Goal: Information Seeking & Learning: Find specific page/section

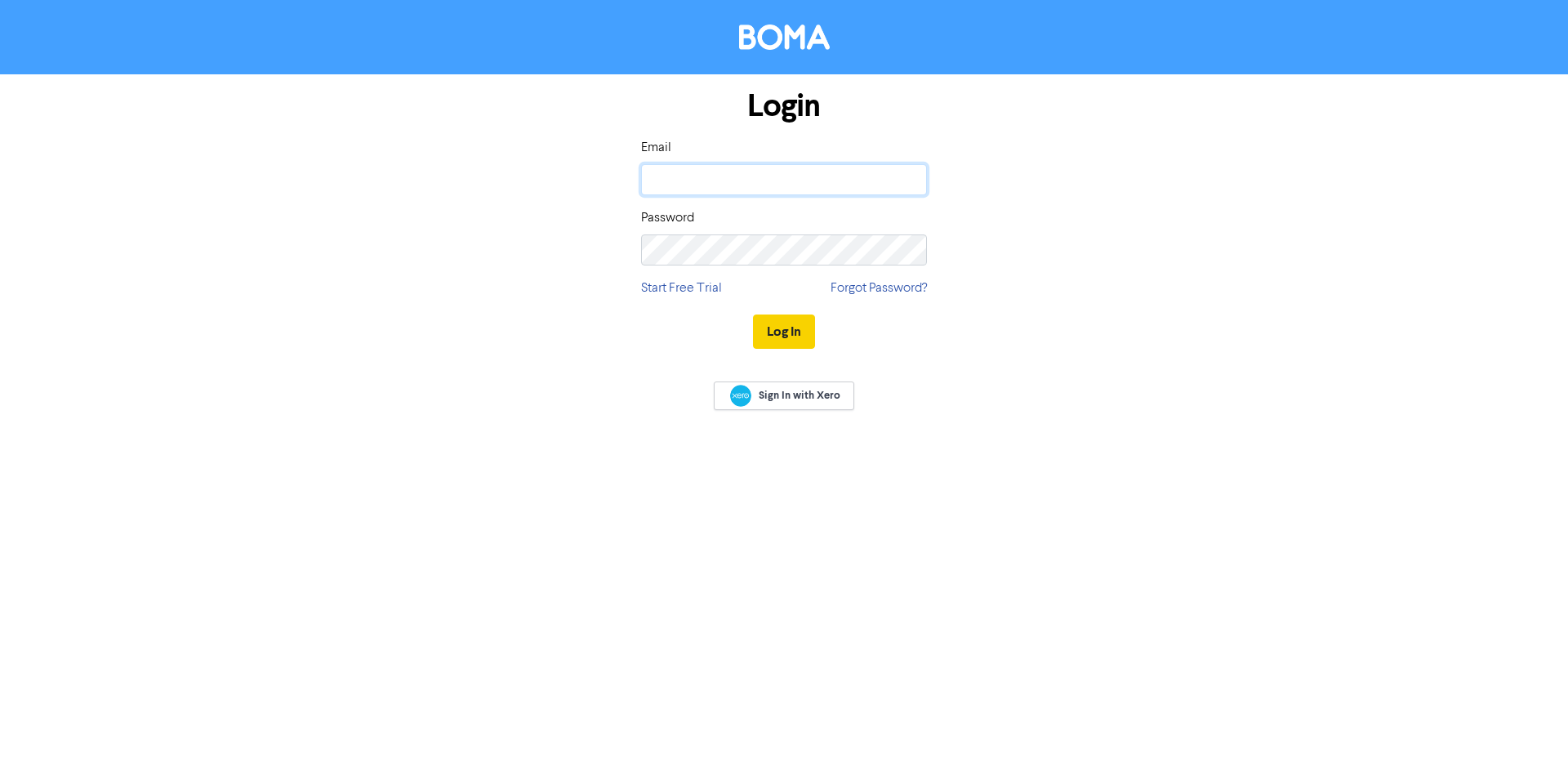
type input "[PERSON_NAME][EMAIL_ADDRESS][PERSON_NAME][DOMAIN_NAME]"
click at [801, 328] on button "Log In" at bounding box center [784, 331] width 63 height 34
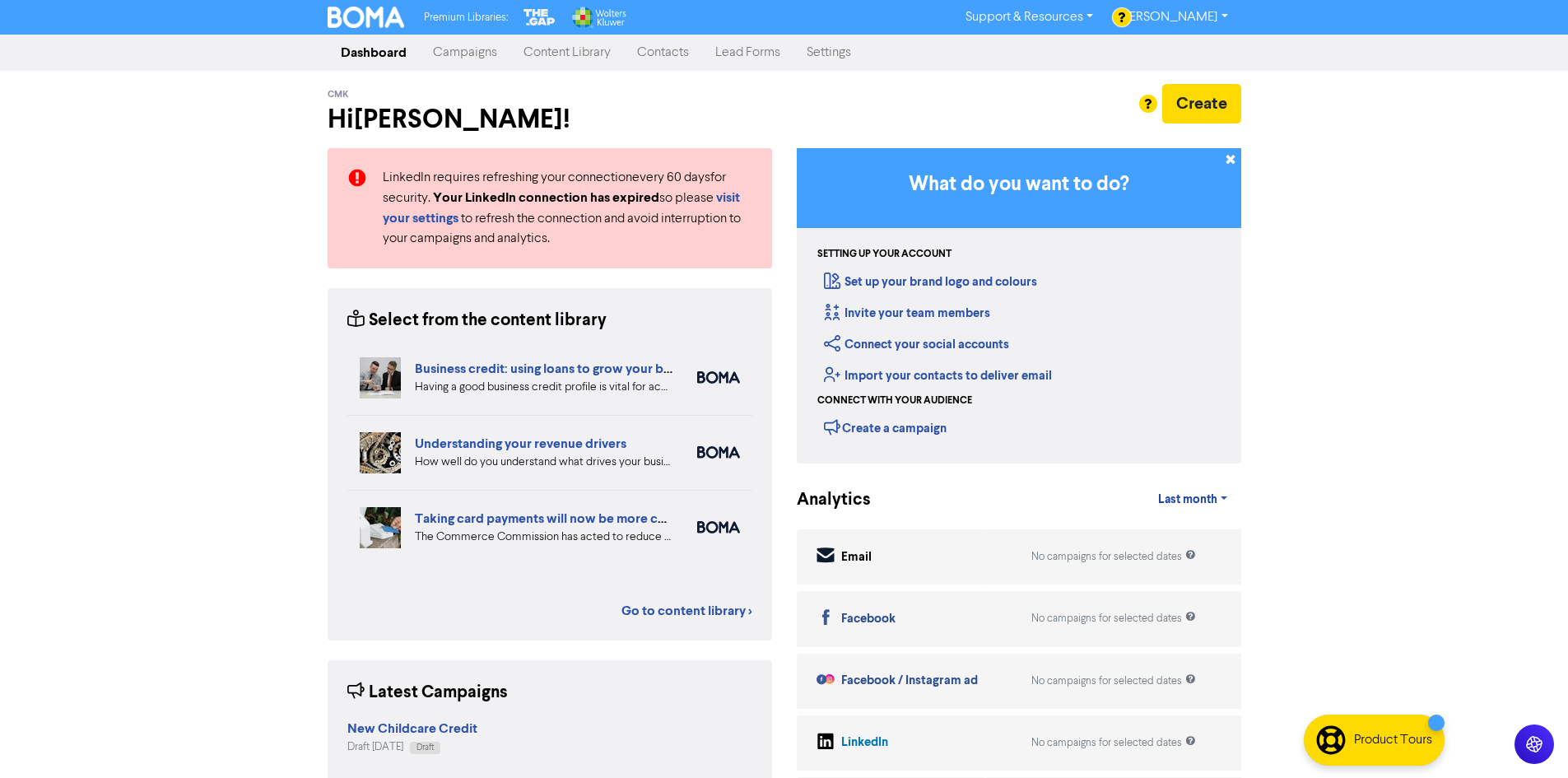
click at [562, 57] on link "Content Library" at bounding box center [567, 52] width 114 height 33
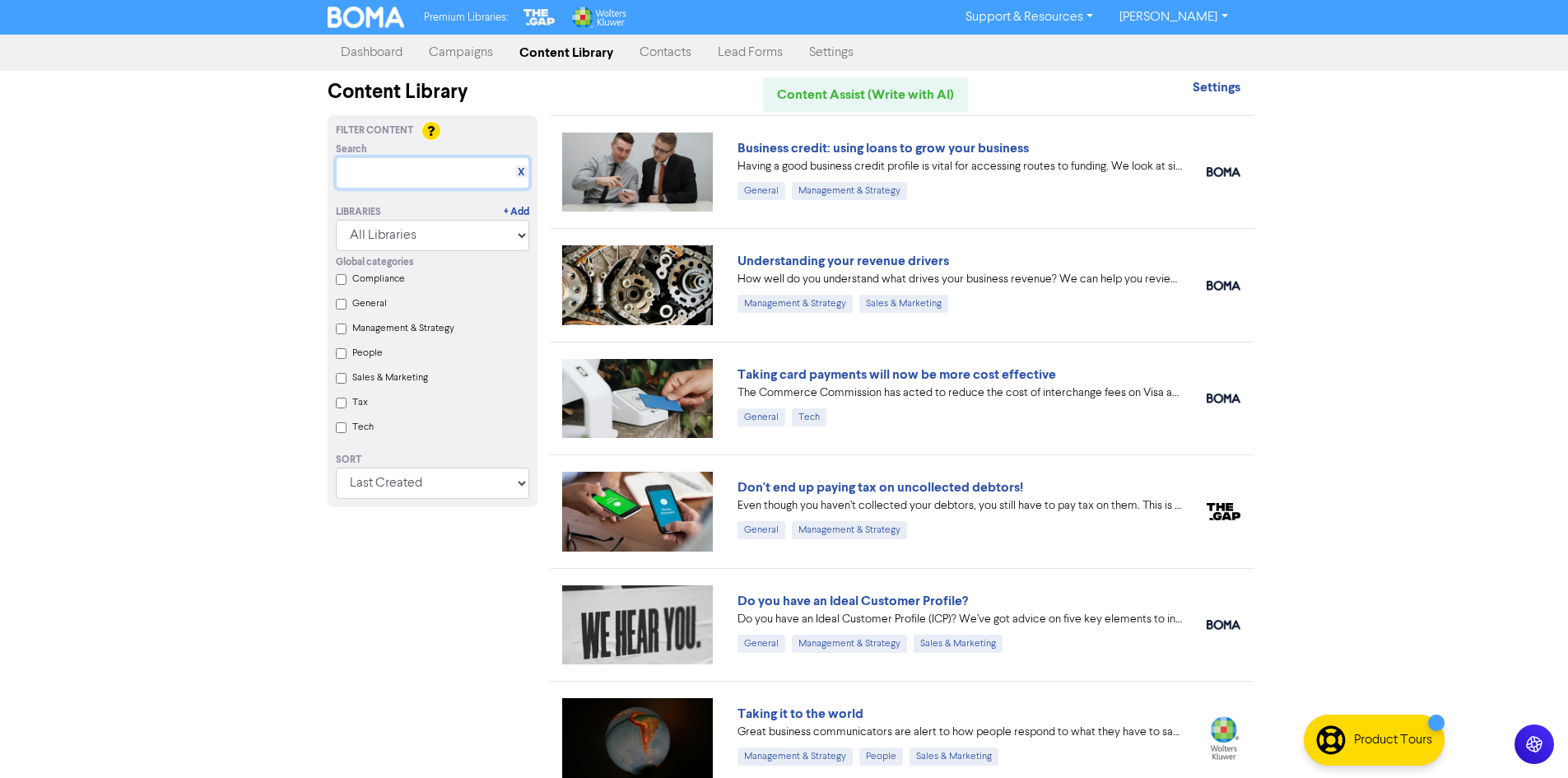
click at [352, 177] on input "text" at bounding box center [433, 172] width 193 height 31
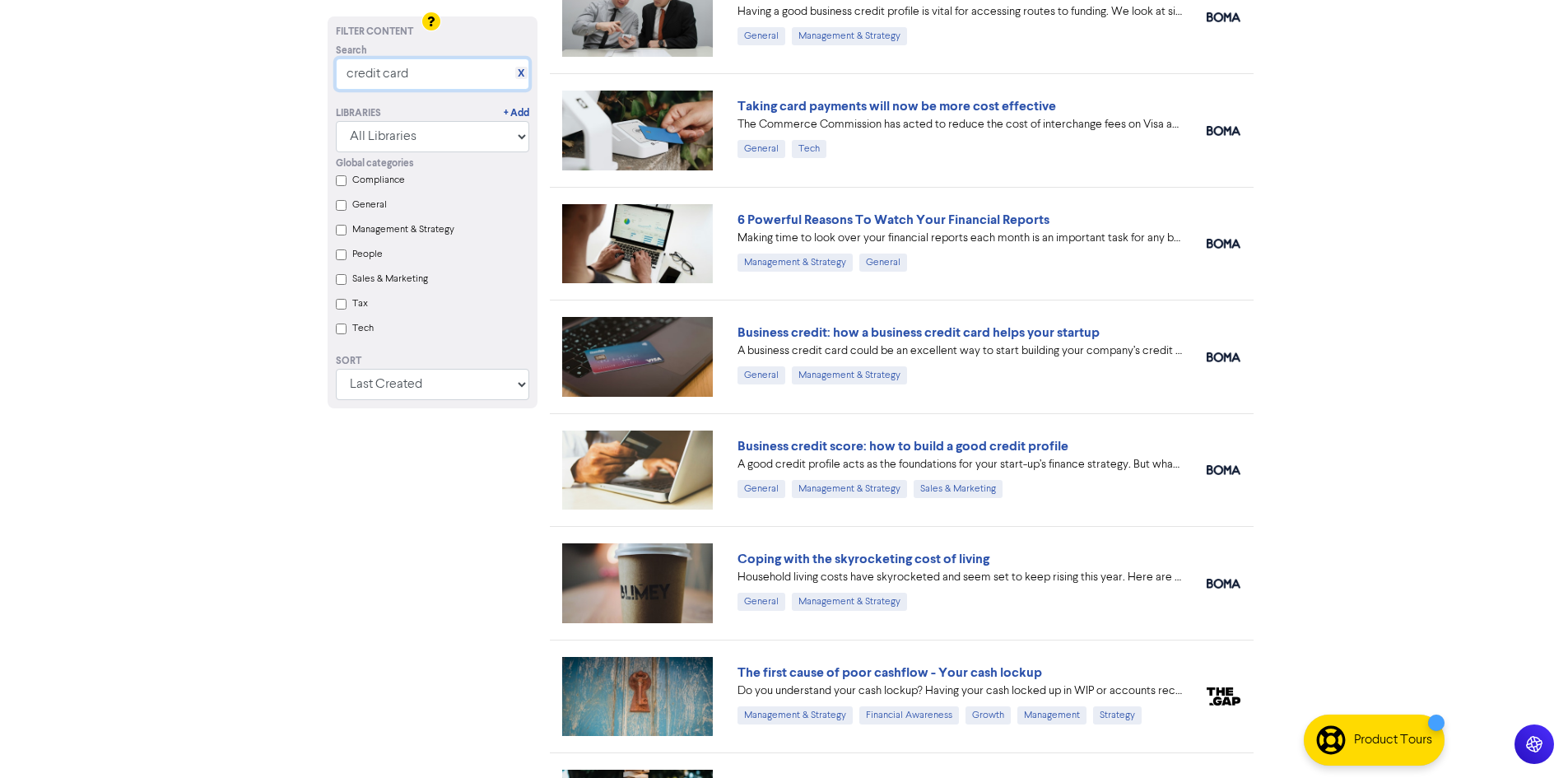
scroll to position [140, 0]
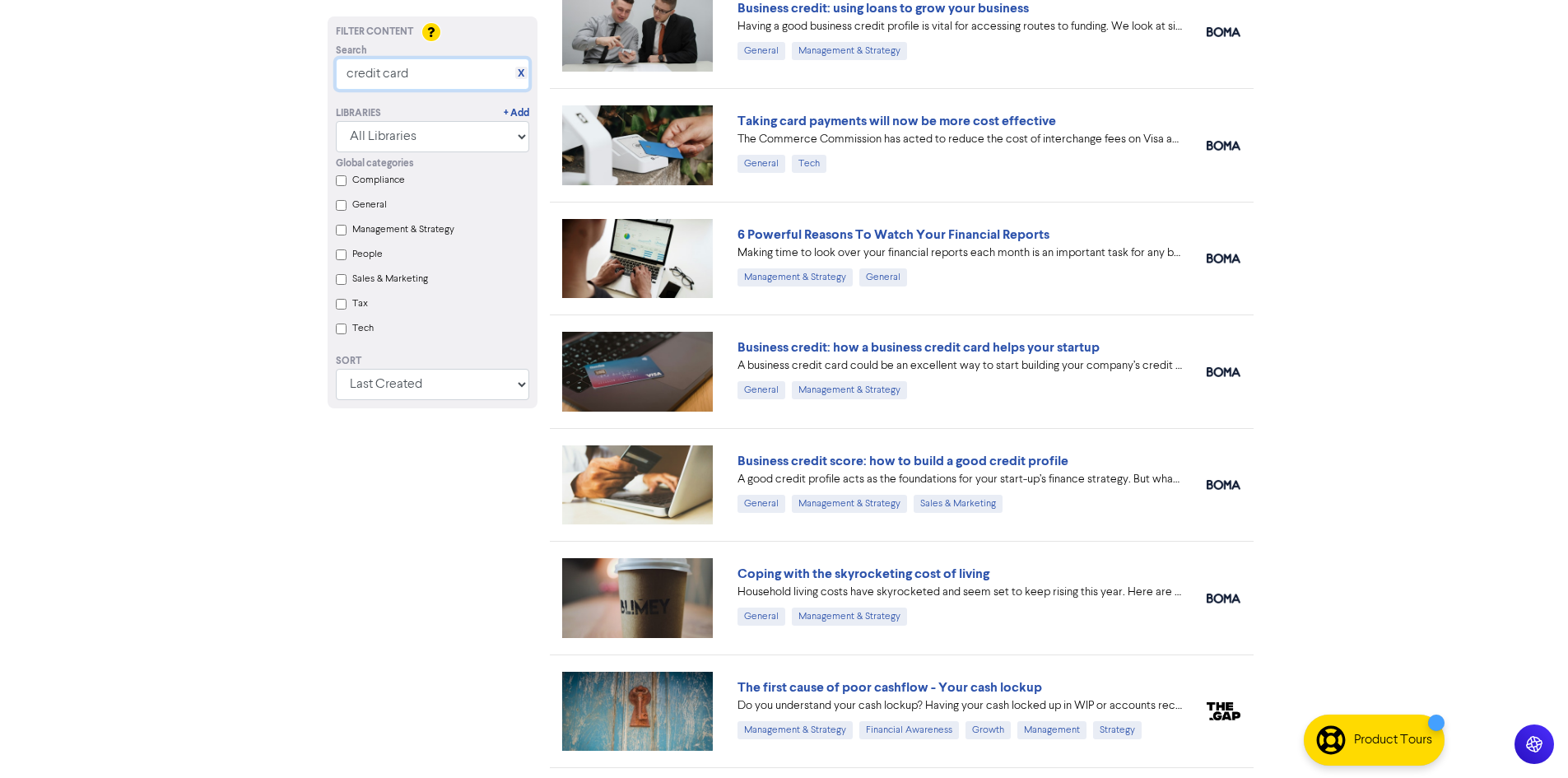
type input "credit card"
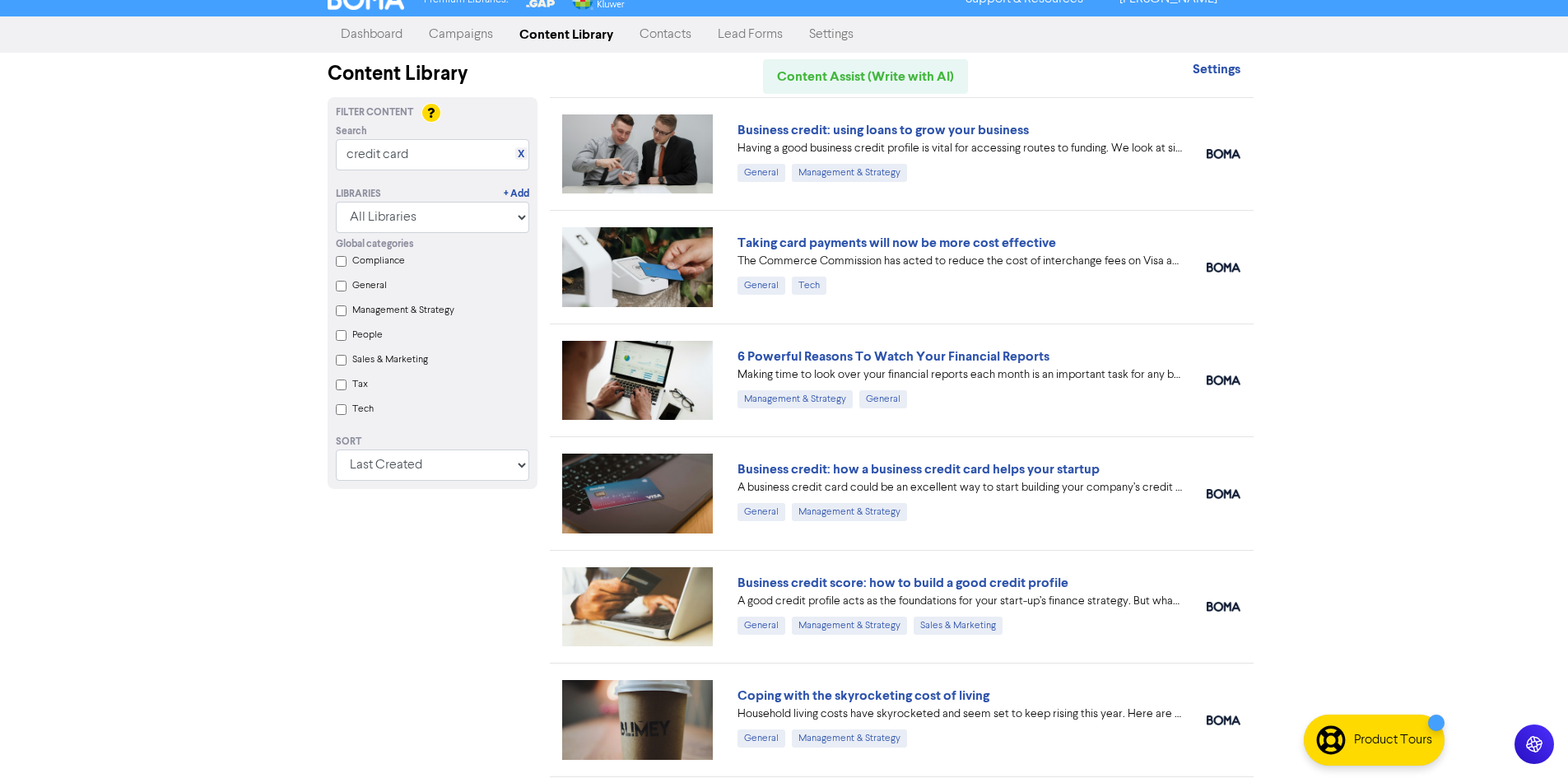
scroll to position [0, 0]
